Goal: Navigation & Orientation: Understand site structure

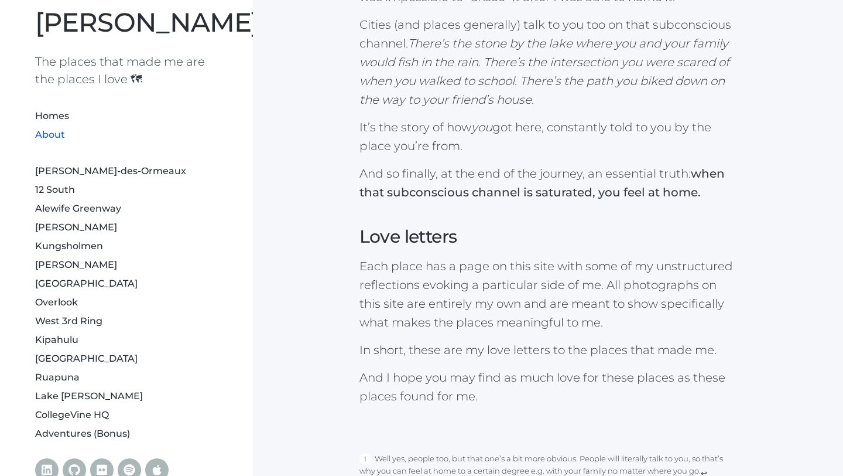
scroll to position [29, 0]
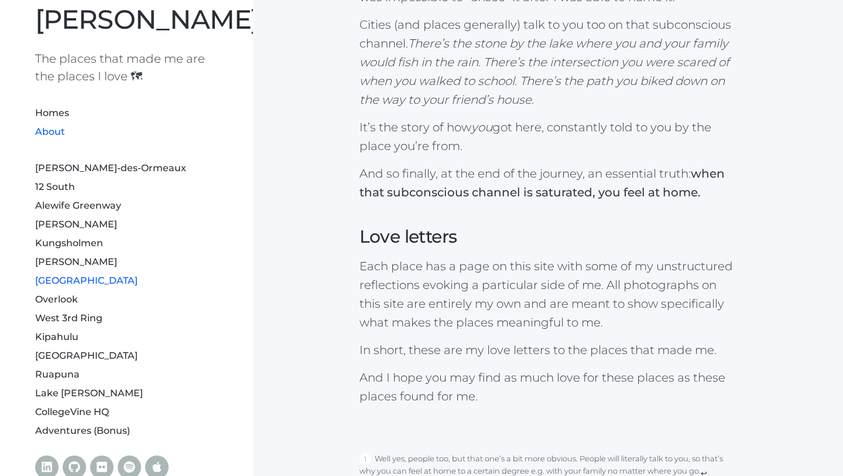
click at [61, 280] on link "[GEOGRAPHIC_DATA]" at bounding box center [86, 280] width 102 height 11
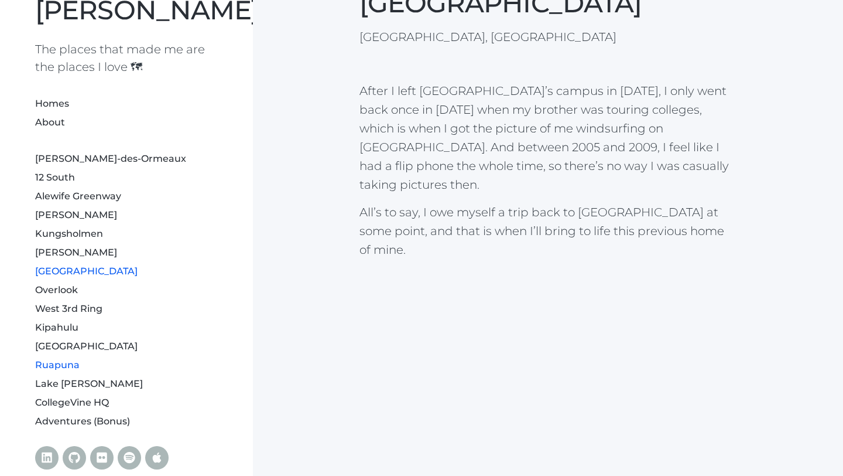
scroll to position [46, 0]
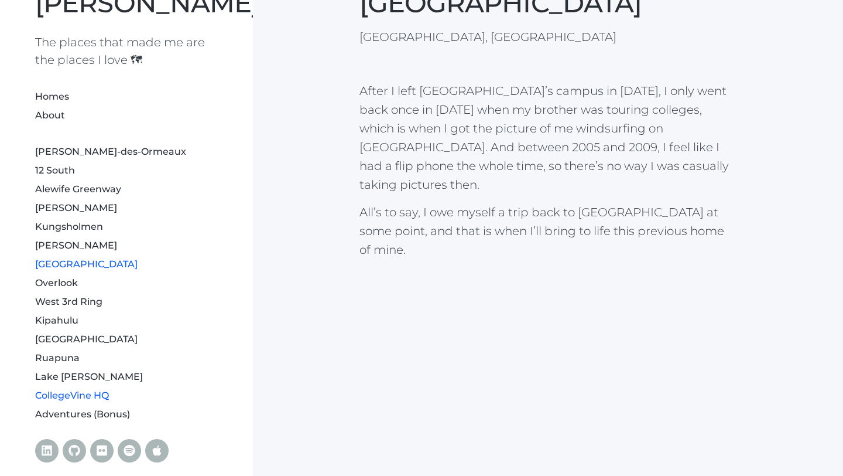
click at [67, 398] on link "CollegeVine HQ" at bounding box center [72, 394] width 74 height 11
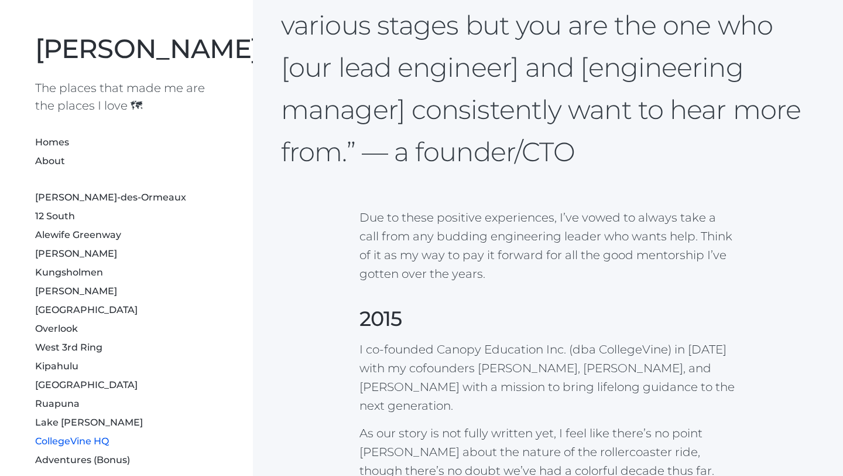
scroll to position [1814, 0]
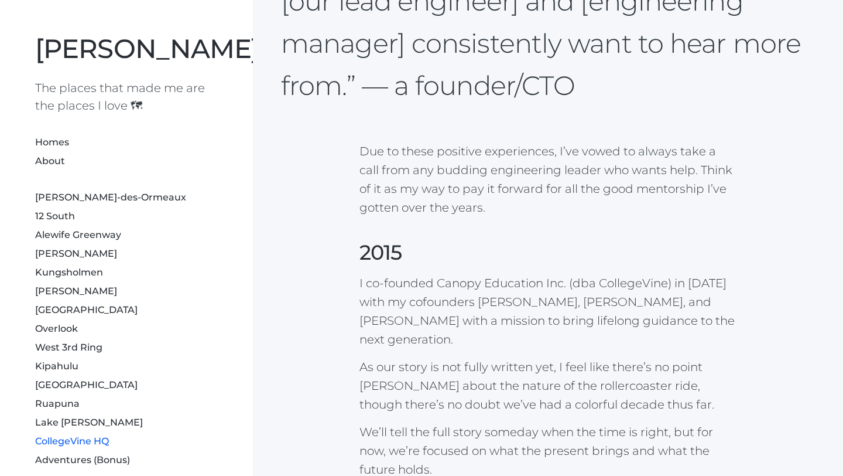
click at [119, 466] on li "Adventures (Bonus)" at bounding box center [126, 458] width 183 height 19
click at [119, 458] on link "Adventures (Bonus)" at bounding box center [82, 459] width 95 height 11
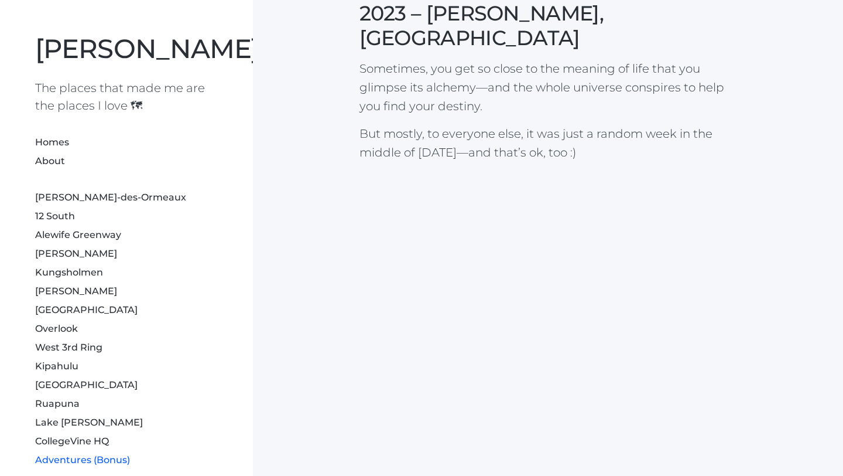
scroll to position [2707, 0]
